Goal: Use online tool/utility: Utilize a website feature to perform a specific function

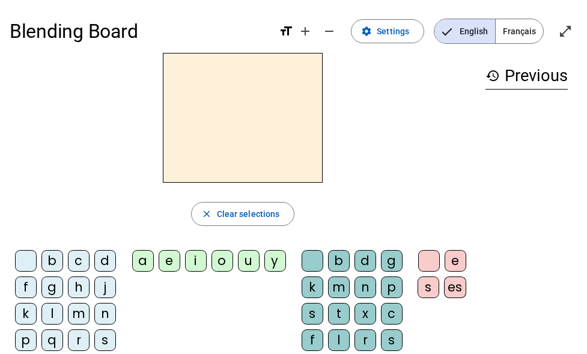
click at [145, 263] on div "a" at bounding box center [143, 261] width 22 height 22
click at [170, 267] on div "e" at bounding box center [170, 261] width 22 height 22
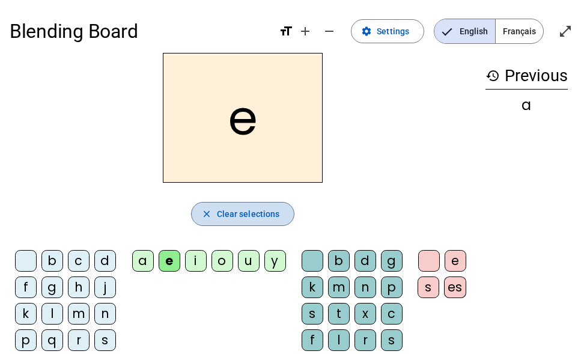
click at [257, 214] on span "Clear selections" at bounding box center [248, 214] width 63 height 14
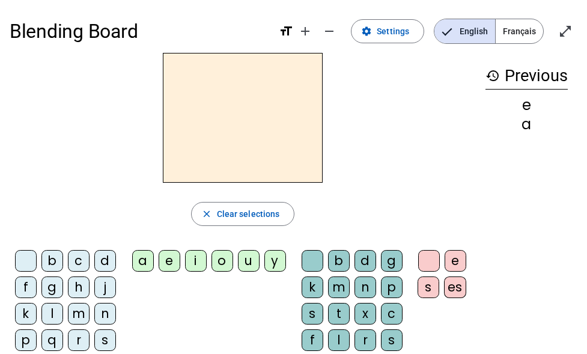
click at [53, 263] on div "b" at bounding box center [52, 261] width 22 height 22
click at [151, 262] on div "a" at bounding box center [143, 261] width 22 height 22
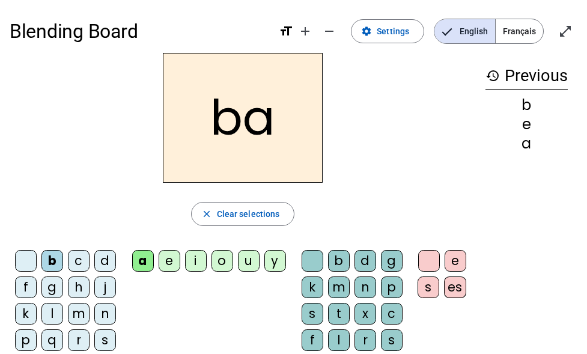
click at [338, 335] on div "l" at bounding box center [339, 340] width 22 height 22
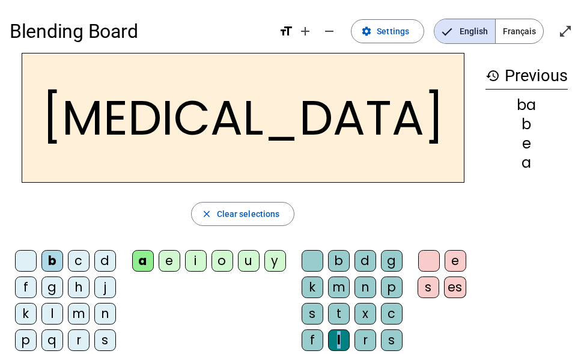
click at [338, 335] on div "l" at bounding box center [339, 340] width 22 height 22
click at [336, 336] on div "l" at bounding box center [339, 340] width 22 height 22
click at [459, 262] on div "e" at bounding box center [456, 261] width 22 height 22
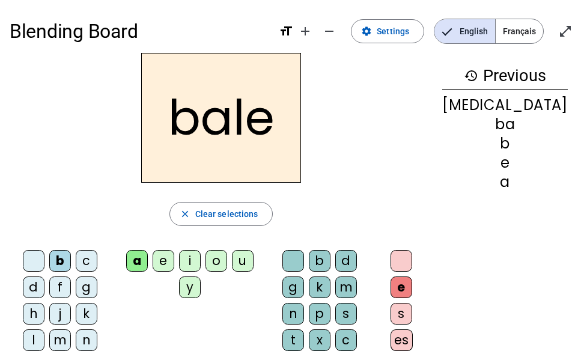
click at [413, 329] on div "es" at bounding box center [402, 340] width 22 height 22
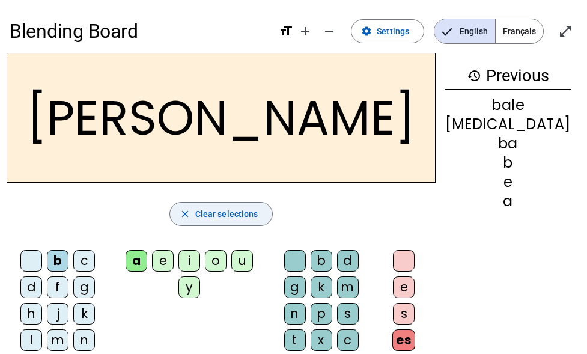
click at [235, 215] on span "Clear selections" at bounding box center [226, 214] width 63 height 14
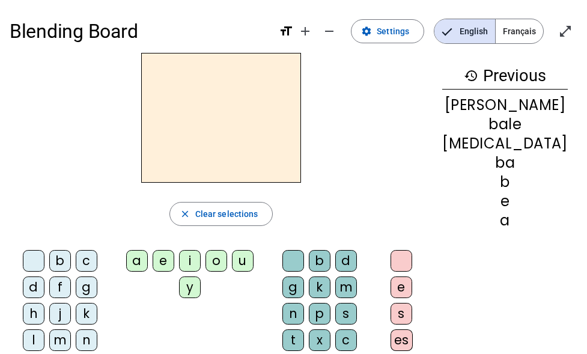
click at [483, 75] on div "history Previous [PERSON_NAME] bale [MEDICAL_DATA] ba b e a" at bounding box center [505, 237] width 145 height 368
